Goal: Information Seeking & Learning: Compare options

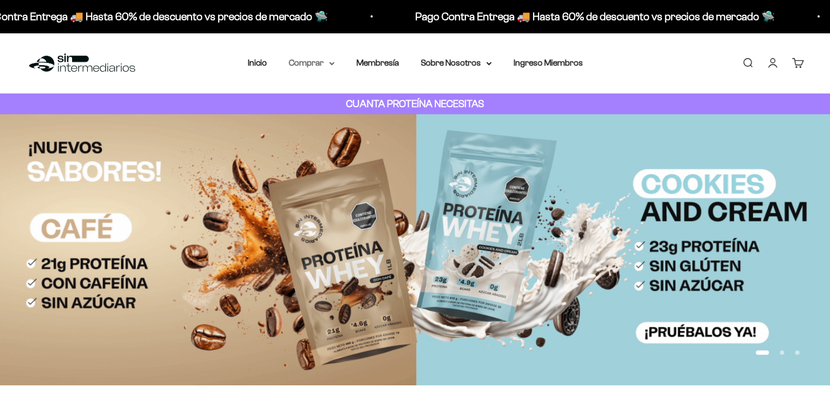
click at [325, 60] on summary "Comprar" at bounding box center [312, 63] width 46 height 14
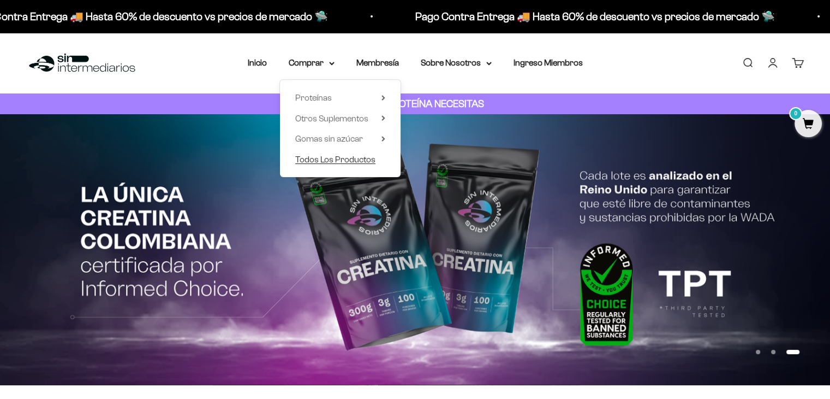
click at [329, 159] on span "Todos Los Productos" at bounding box center [335, 158] width 80 height 9
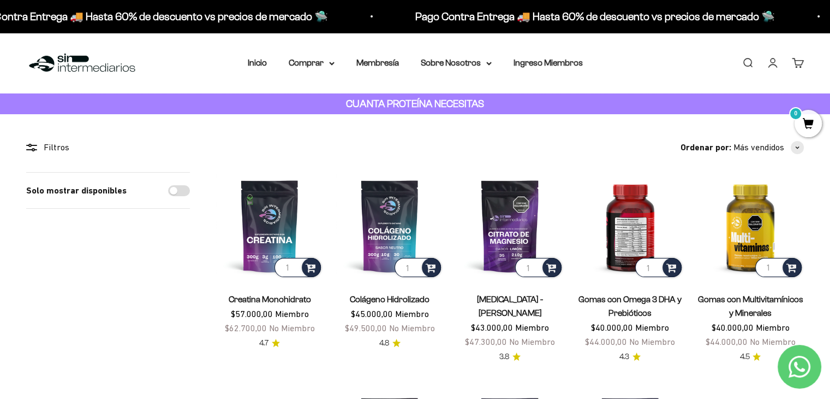
click at [633, 225] on img at bounding box center [630, 225] width 107 height 107
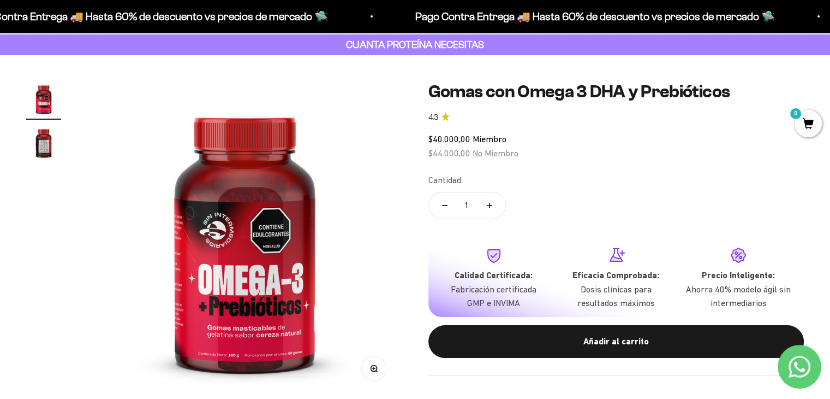
scroll to position [58, 0]
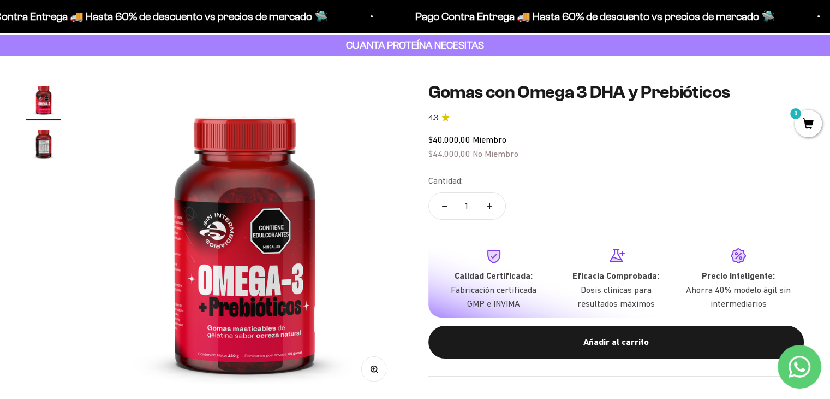
click at [45, 142] on img "Ir al artículo 2" at bounding box center [43, 143] width 35 height 35
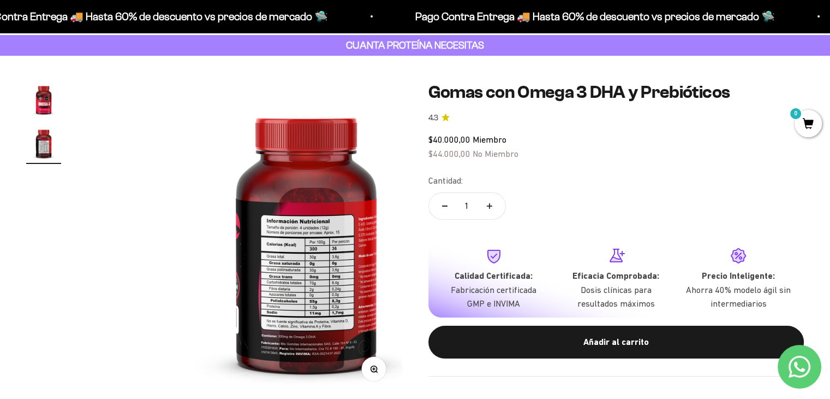
scroll to position [0, 328]
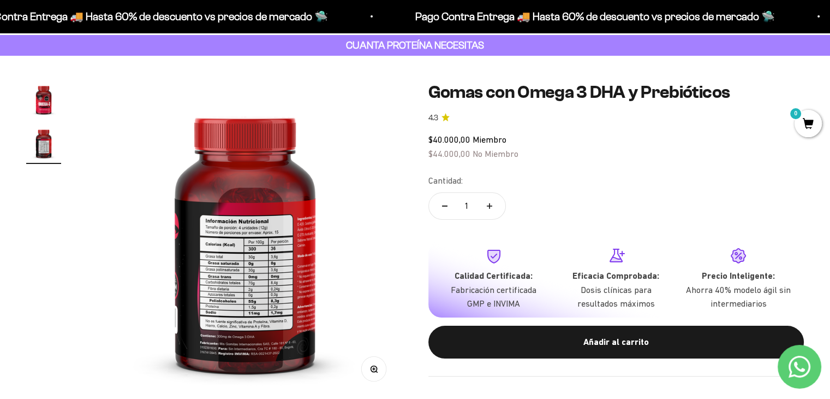
click at [334, 75] on div "Zoom Ir al artículo 1 Ir al artículo 2 Gomas con Omega 3 DHA y Prebióticos 4.3 …" at bounding box center [415, 239] width 830 height 367
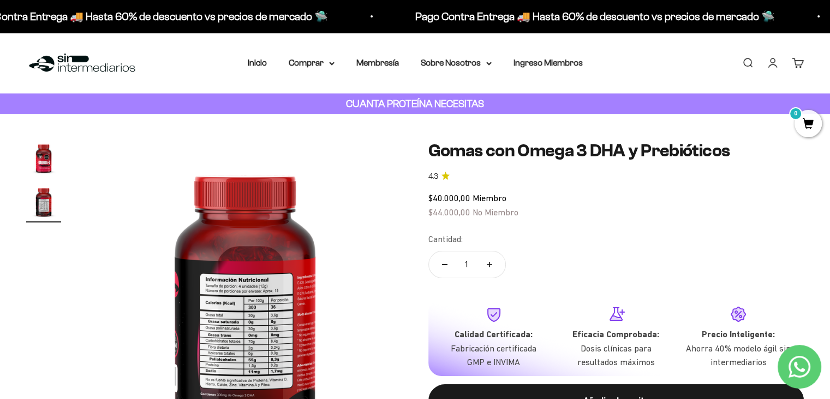
scroll to position [0, 0]
click at [439, 111] on p "CUANTA PROTEÍNA NECESITAS" at bounding box center [415, 104] width 144 height 16
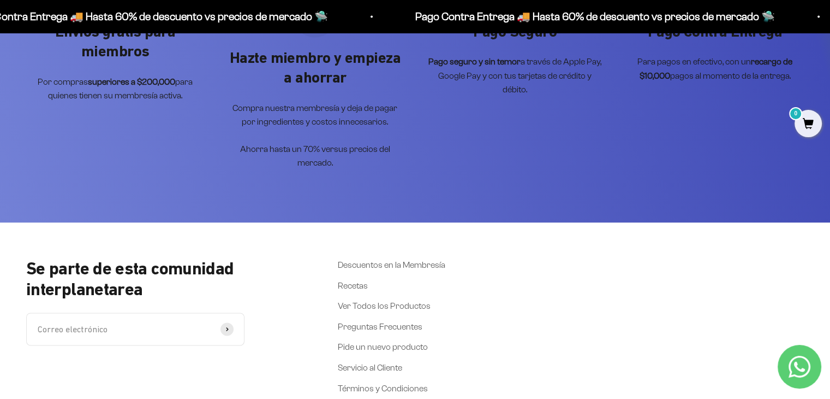
scroll to position [1815, 0]
click at [392, 257] on link "Descuentos en la Membresía" at bounding box center [392, 264] width 108 height 14
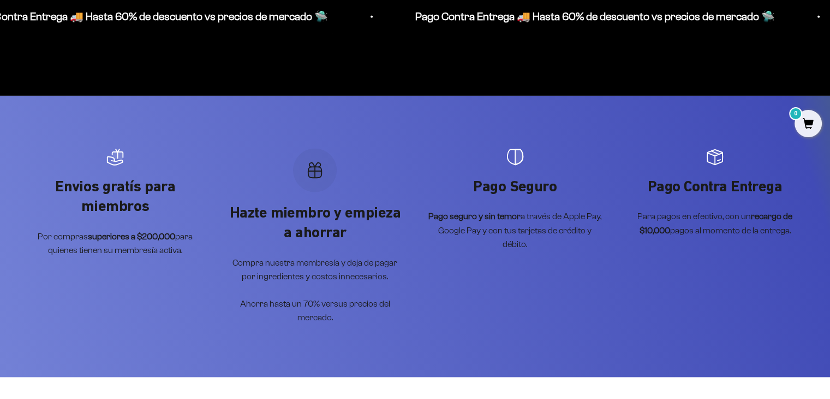
scroll to position [1660, 0]
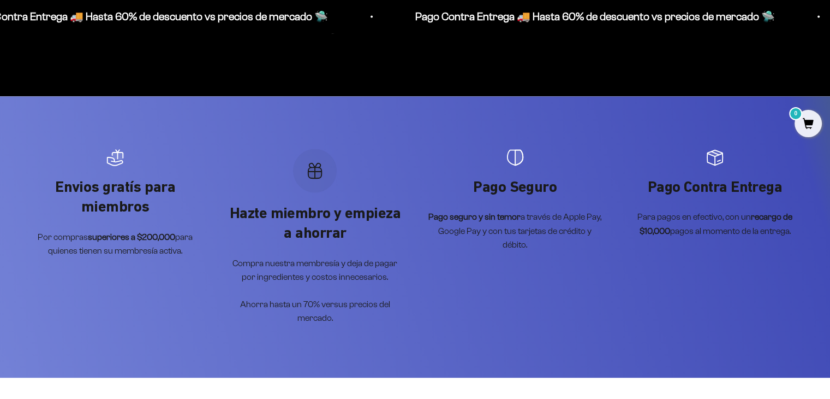
click at [316, 167] on icon "Artículo 2 de 4" at bounding box center [315, 172] width 14 height 11
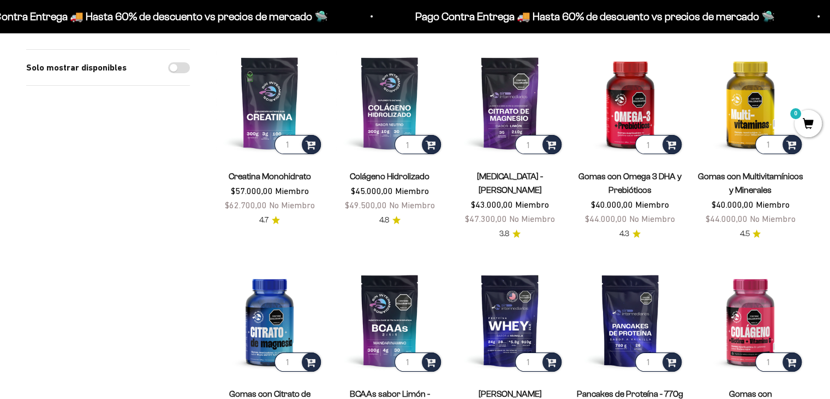
scroll to position [0, 0]
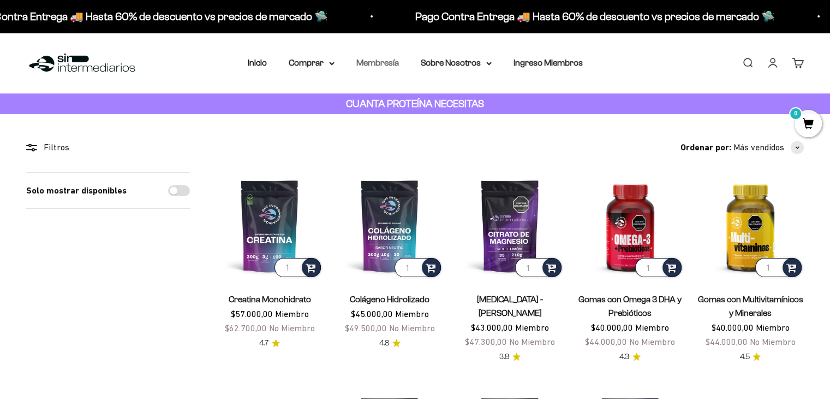
click at [395, 60] on link "Membresía" at bounding box center [377, 62] width 43 height 9
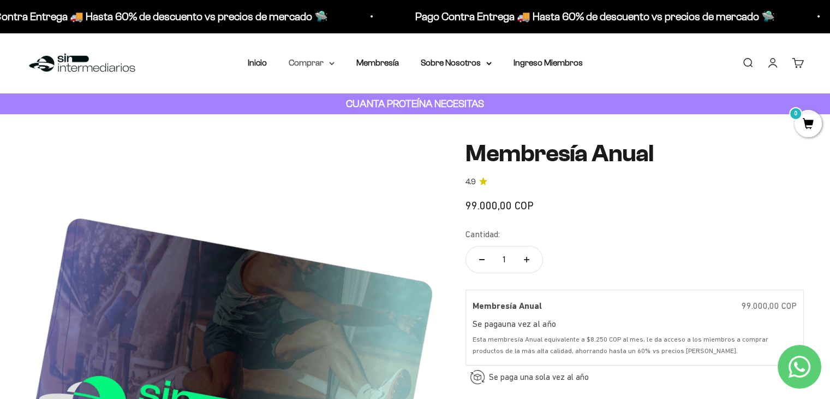
click at [325, 68] on summary "Comprar" at bounding box center [312, 63] width 46 height 14
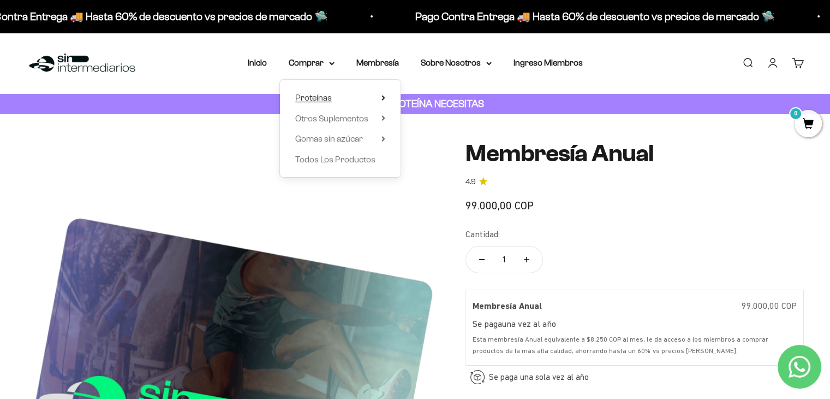
click at [317, 94] on span "Proteínas" at bounding box center [313, 97] width 37 height 9
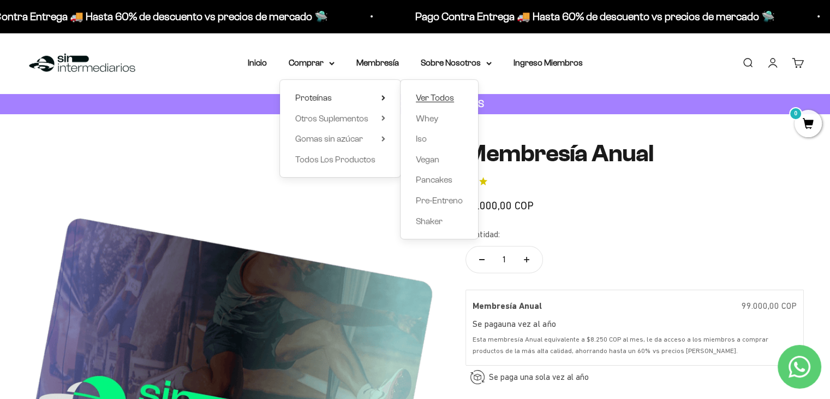
click at [437, 97] on span "Ver Todos" at bounding box center [435, 97] width 38 height 9
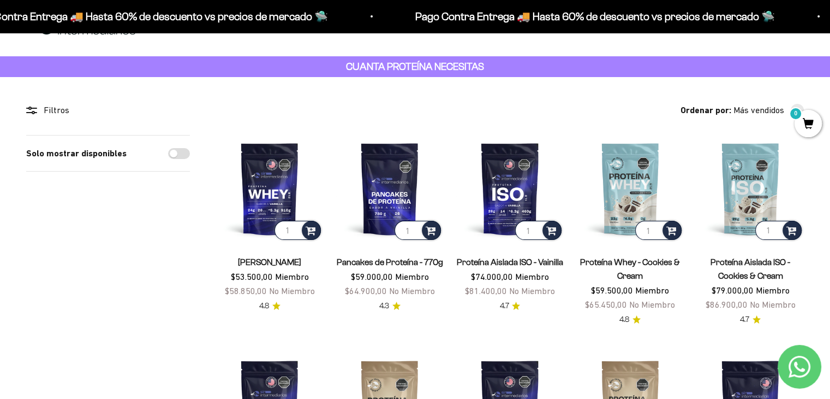
scroll to position [39, 0]
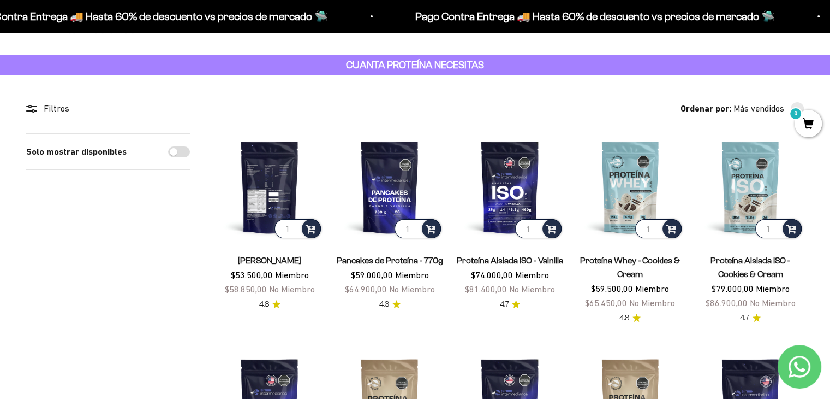
click at [272, 195] on img at bounding box center [269, 186] width 107 height 107
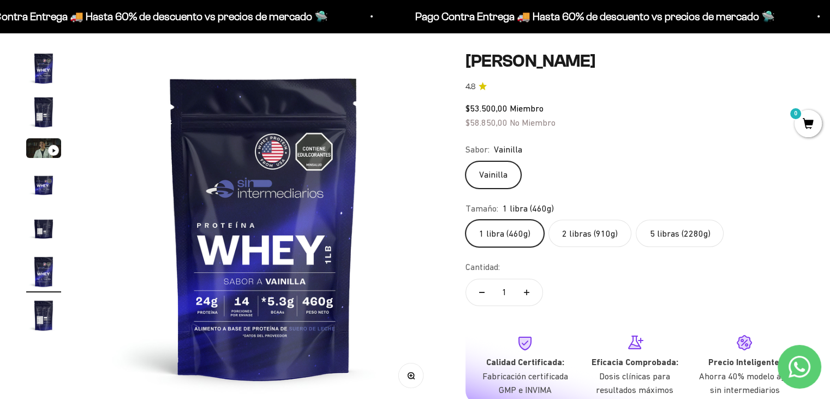
click at [592, 232] on label "2 libras (910g)" at bounding box center [590, 232] width 83 height 27
click at [466, 219] on input "2 libras (910g)" at bounding box center [465, 219] width 1 height 1
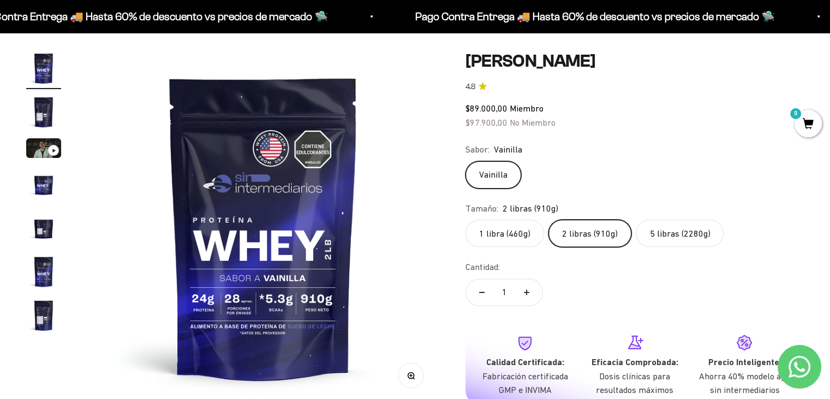
click at [680, 235] on label "5 libras (2280g)" at bounding box center [680, 232] width 88 height 27
click at [466, 219] on input "5 libras (2280g)" at bounding box center [465, 219] width 1 height 1
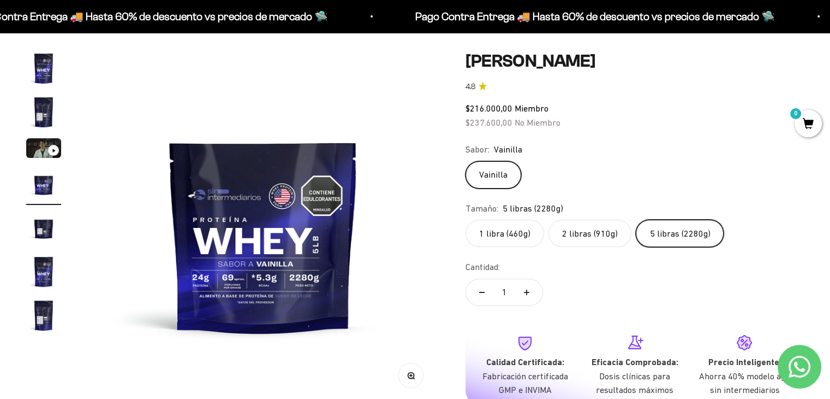
click at [593, 234] on label "2 libras (910g)" at bounding box center [590, 232] width 83 height 27
click at [466, 219] on input "2 libras (910g)" at bounding box center [465, 219] width 1 height 1
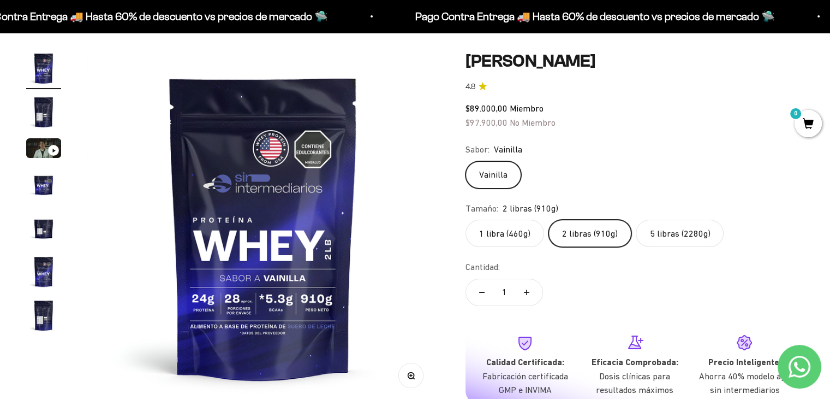
click at [39, 114] on img "Ir al artículo 2" at bounding box center [43, 111] width 35 height 35
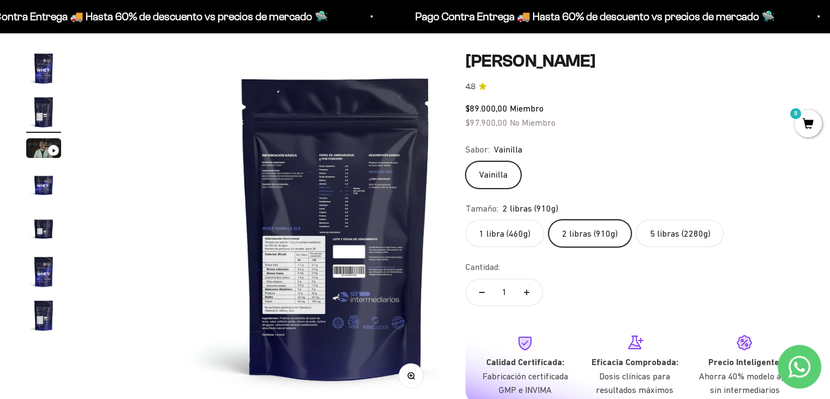
scroll to position [0, 365]
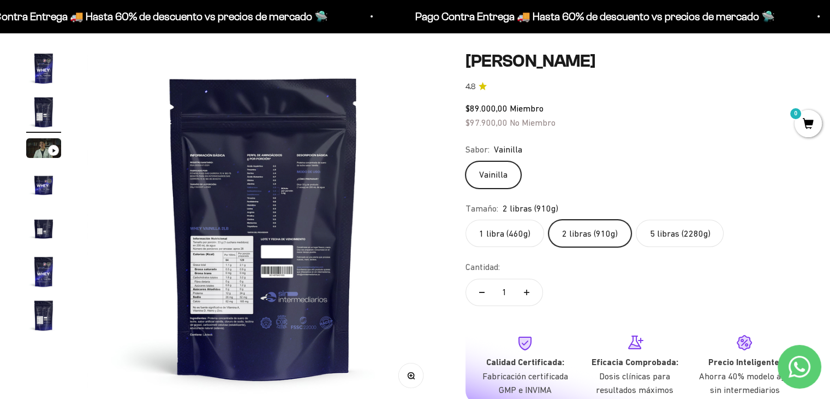
click at [413, 378] on button "Zoom" at bounding box center [411, 375] width 25 height 25
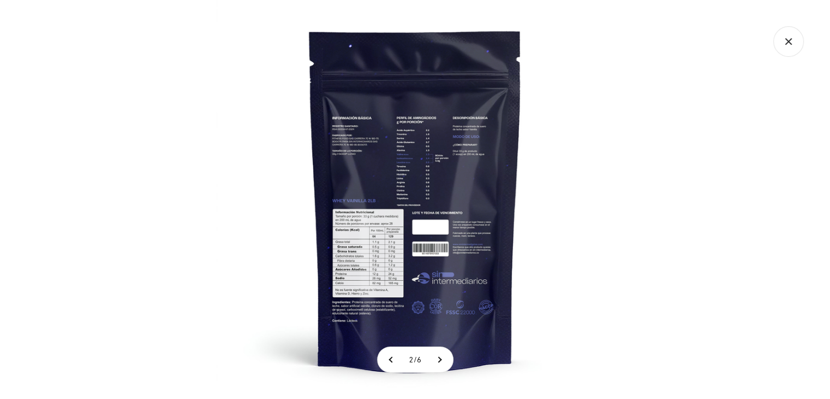
click at [373, 247] on img at bounding box center [415, 199] width 399 height 399
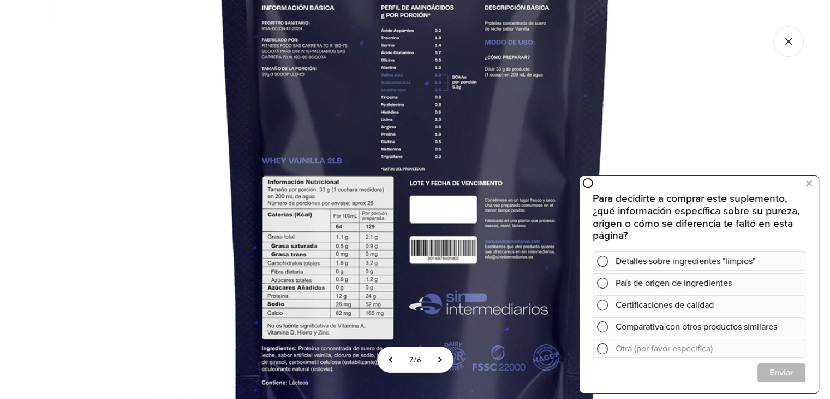
click at [788, 45] on icon "Cerrar galería" at bounding box center [789, 41] width 31 height 31
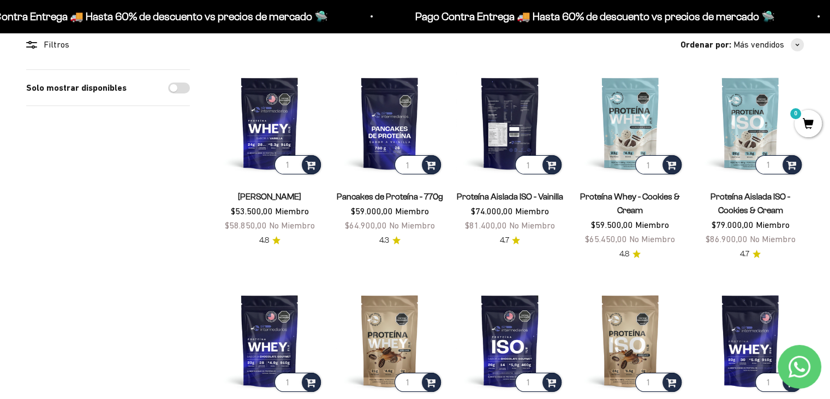
scroll to position [104, 0]
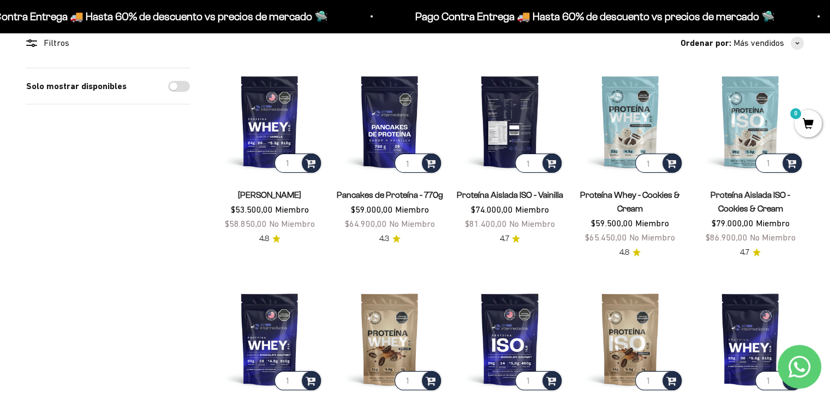
click at [497, 140] on img at bounding box center [509, 121] width 107 height 107
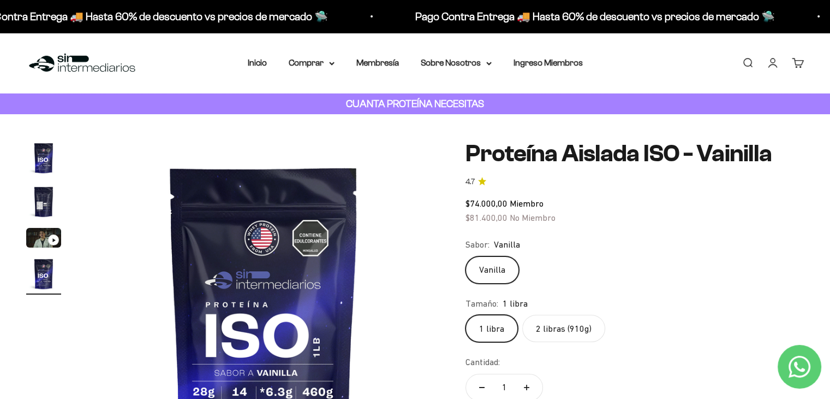
click at [552, 320] on label "2 libras (910g)" at bounding box center [563, 327] width 83 height 27
click at [466, 314] on input "2 libras (910g)" at bounding box center [465, 314] width 1 height 1
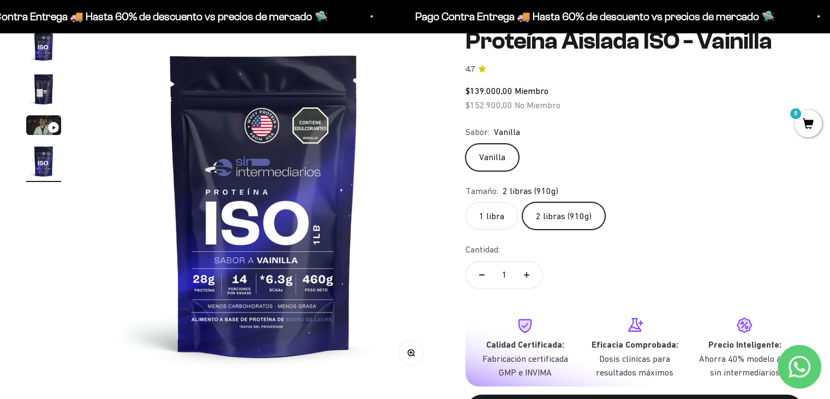
scroll to position [115, 0]
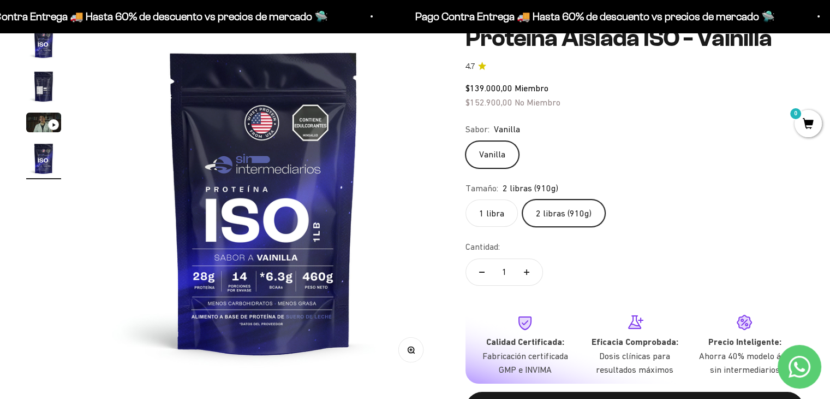
click at [38, 90] on img "Ir al artículo 2" at bounding box center [43, 86] width 35 height 35
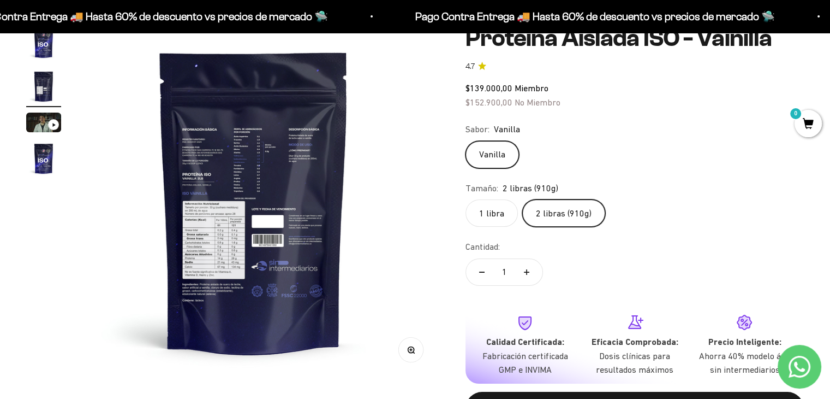
scroll to position [0, 365]
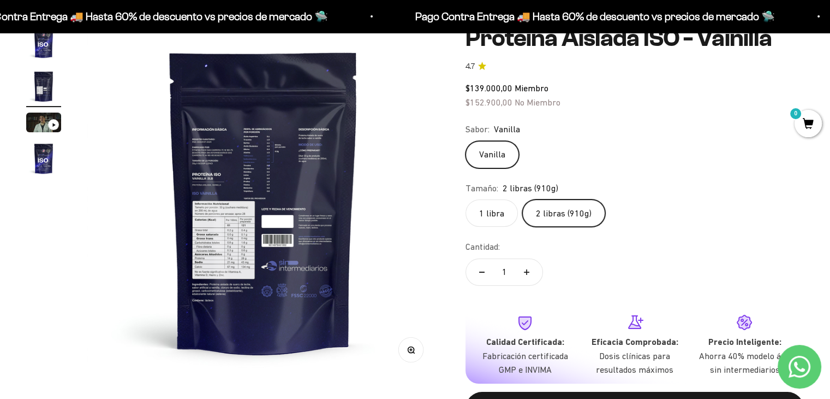
click at [408, 348] on circle "button" at bounding box center [411, 349] width 6 height 6
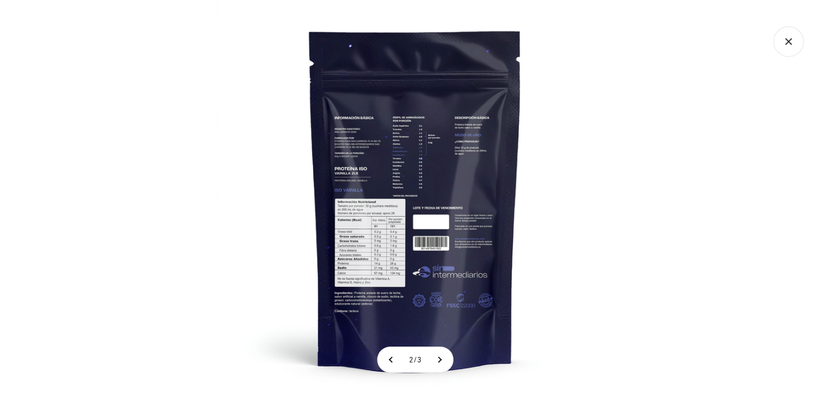
click at [360, 237] on img at bounding box center [415, 199] width 399 height 399
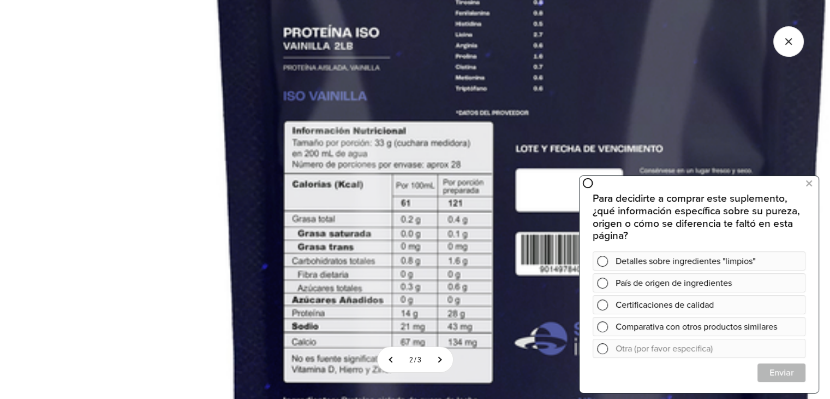
click at [447, 314] on img at bounding box center [523, 124] width 1182 height 1182
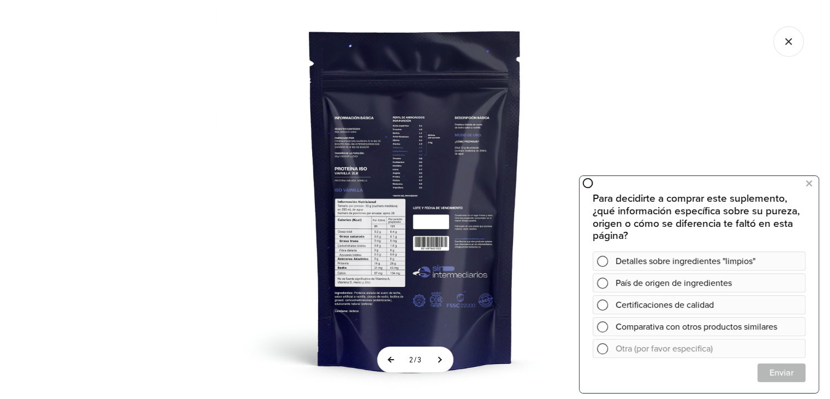
click at [393, 361] on button at bounding box center [391, 359] width 27 height 25
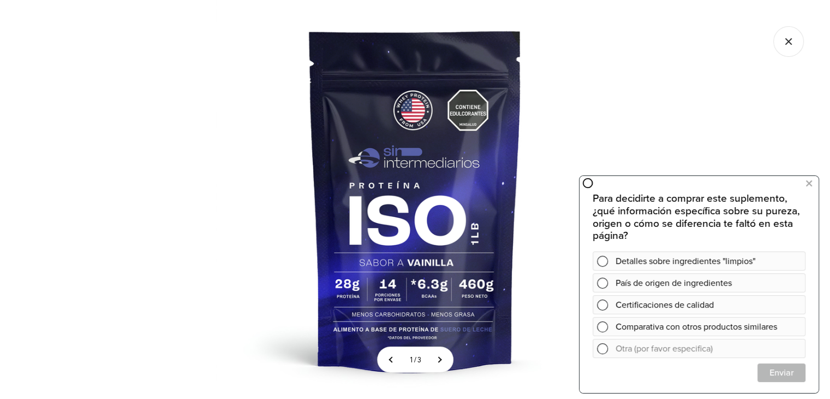
click at [786, 38] on icon "Cerrar galería" at bounding box center [789, 41] width 6 height 6
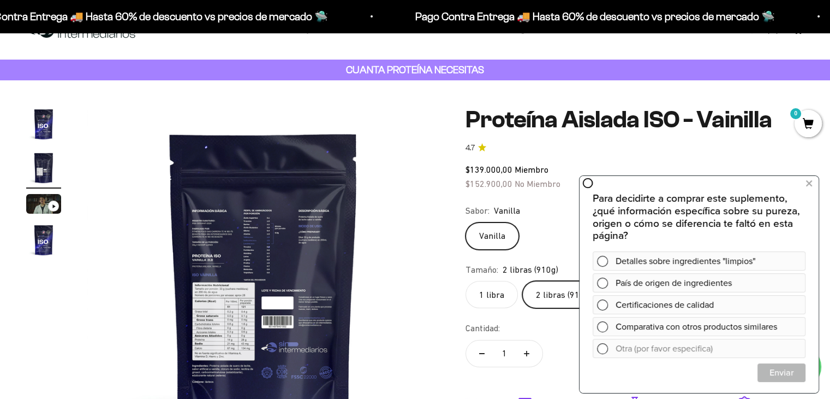
scroll to position [33, 0]
